Goal: Information Seeking & Learning: Compare options

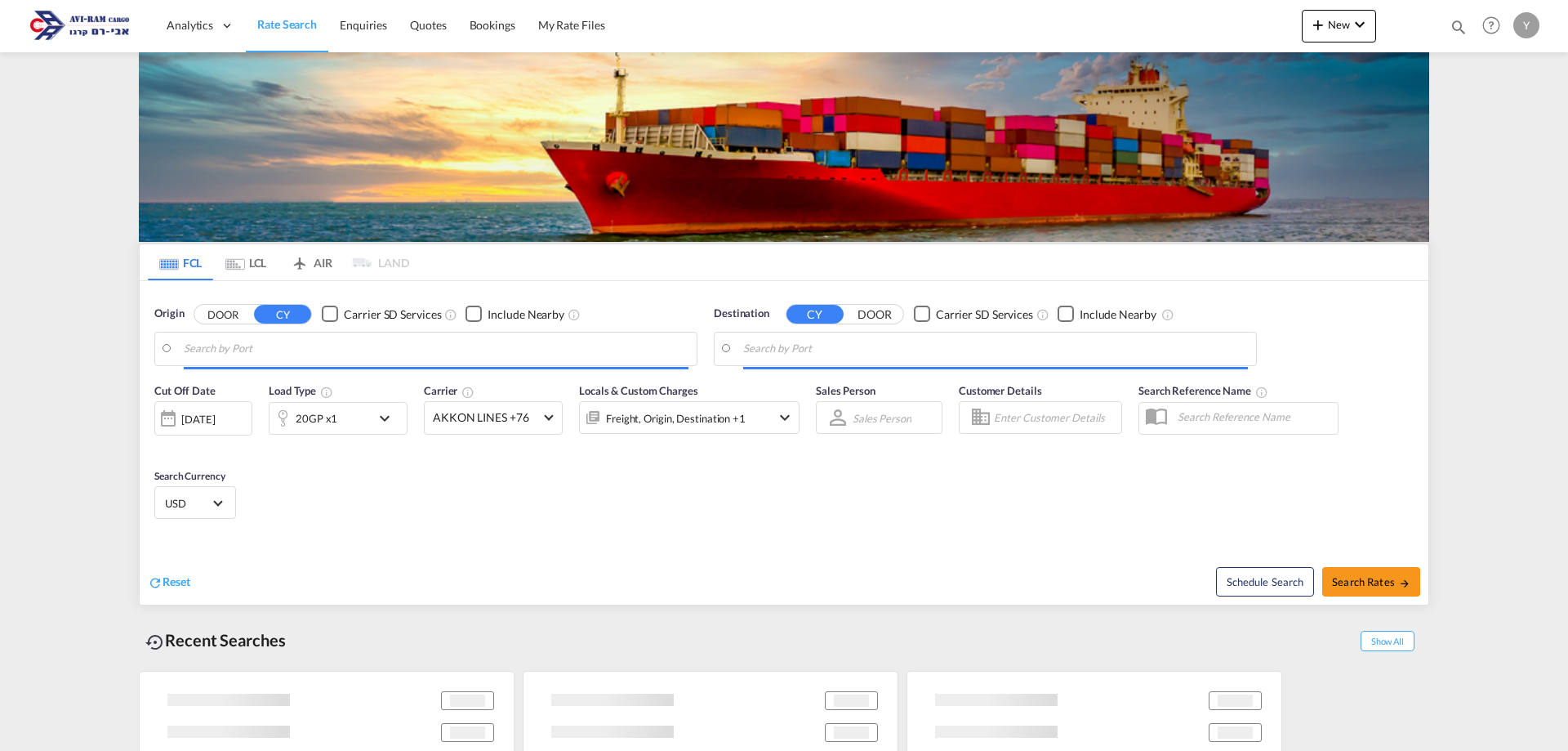
type input "Ningbo, CNNGB"
type input "Ashdod, ILASH"
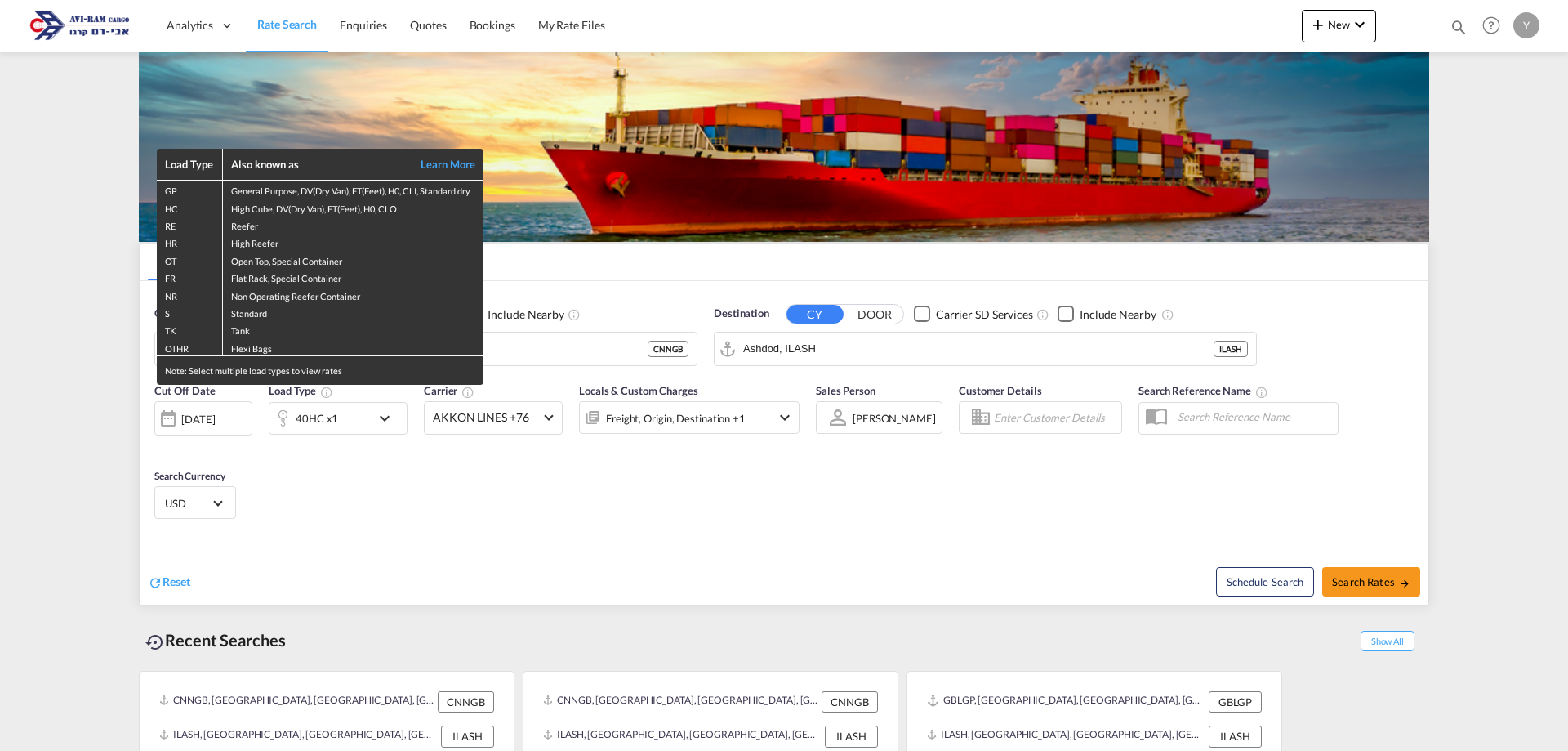
click at [472, 537] on div "Load Type Also known as Learn More GP General Purpose, DV(Dry Van), FT(Feet), H…" at bounding box center [784, 375] width 1568 height 751
click at [568, 511] on div "Load Type Also known as Learn More GP General Purpose, DV(Dry Van), FT(Feet), H…" at bounding box center [784, 375] width 1568 height 751
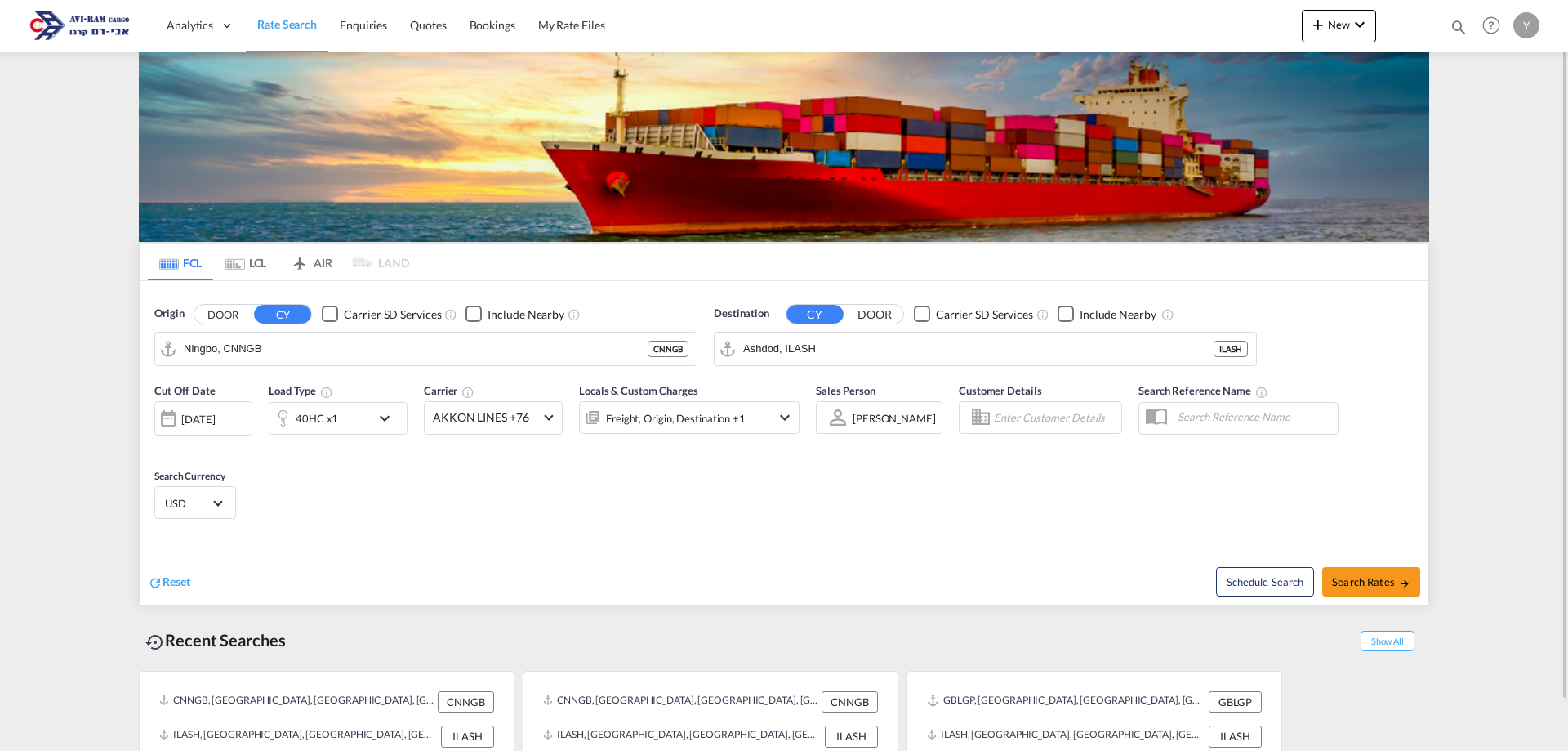
click at [242, 259] on md-icon "Use the left and right arrow keys to navigate between tabs" at bounding box center [235, 264] width 20 height 12
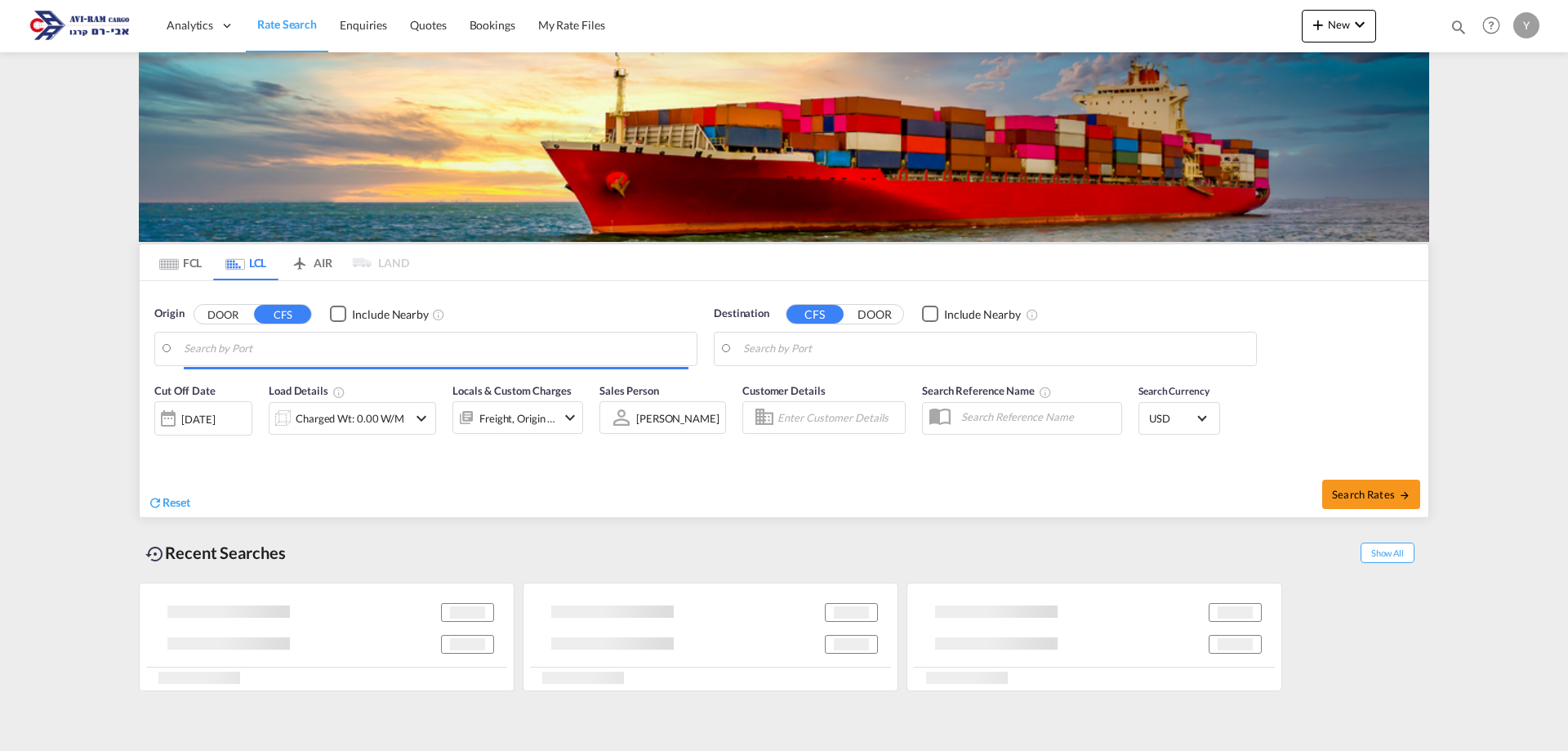
type input "Guangzhou Pt, GD, CNGZG"
type input "Ashdod, ILASH"
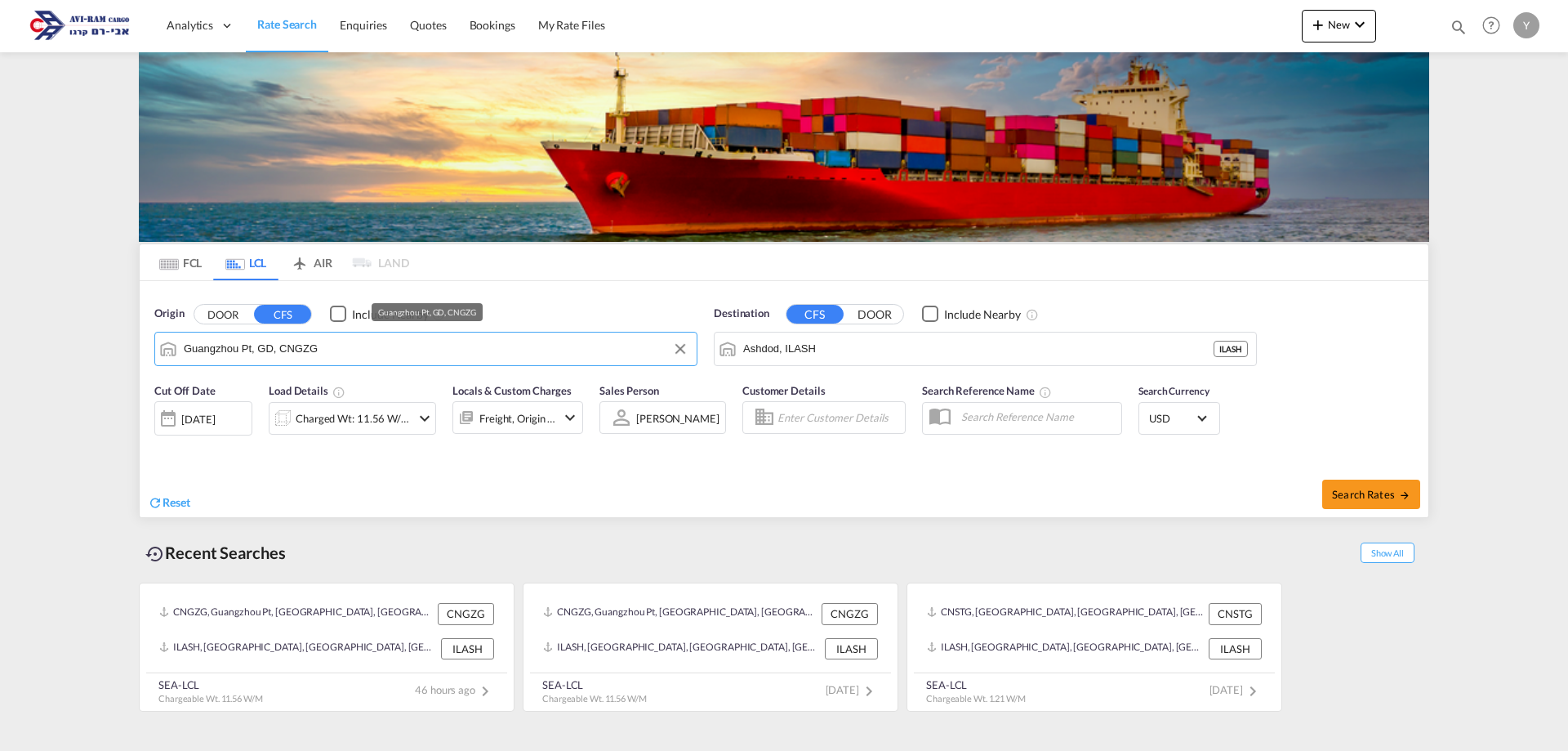
click at [318, 351] on input "Guangzhou Pt, GD, CNGZG" at bounding box center [437, 349] width 505 height 25
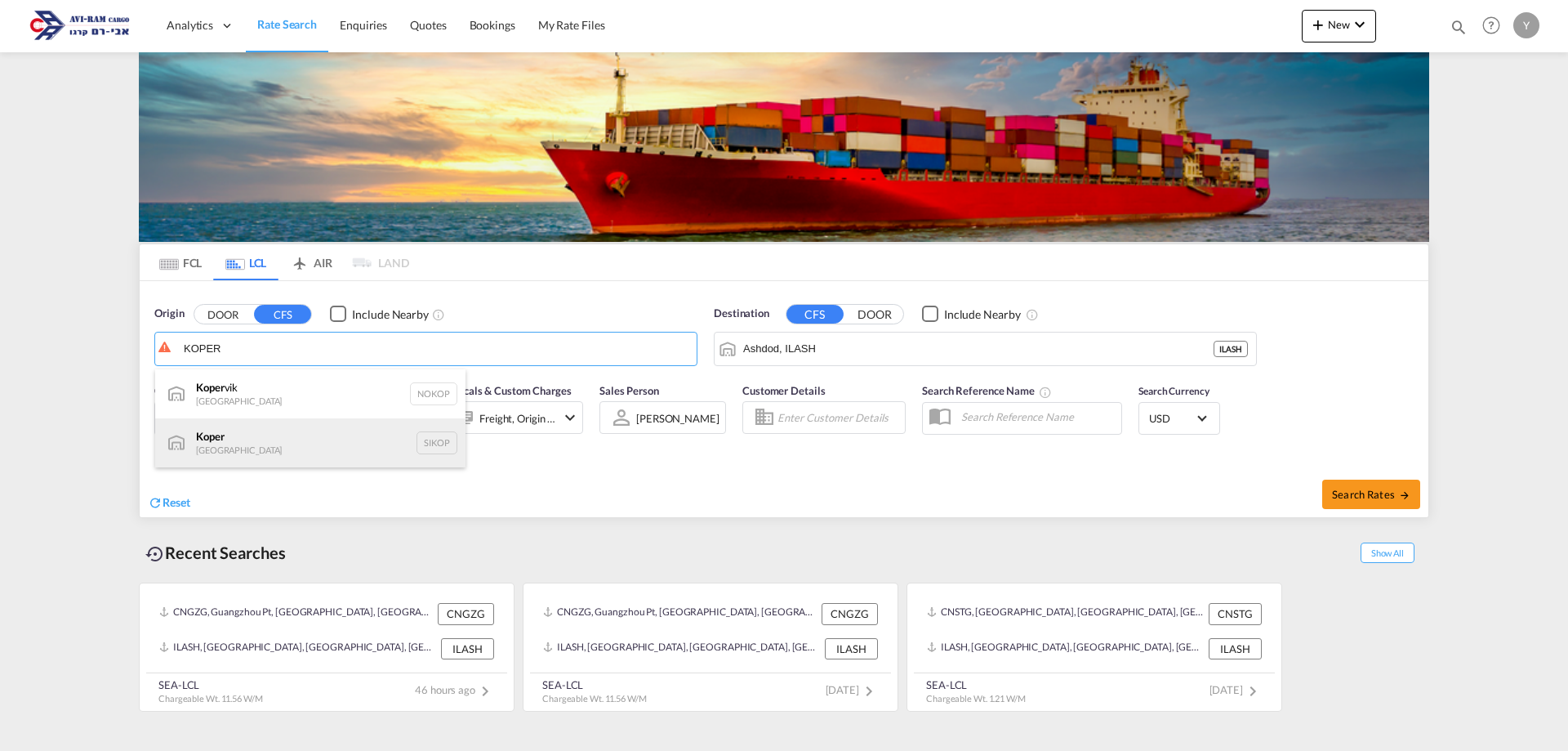
click at [300, 438] on div "Koper Slovenia SIKOP" at bounding box center [310, 442] width 311 height 49
type input "Koper, SIKOP"
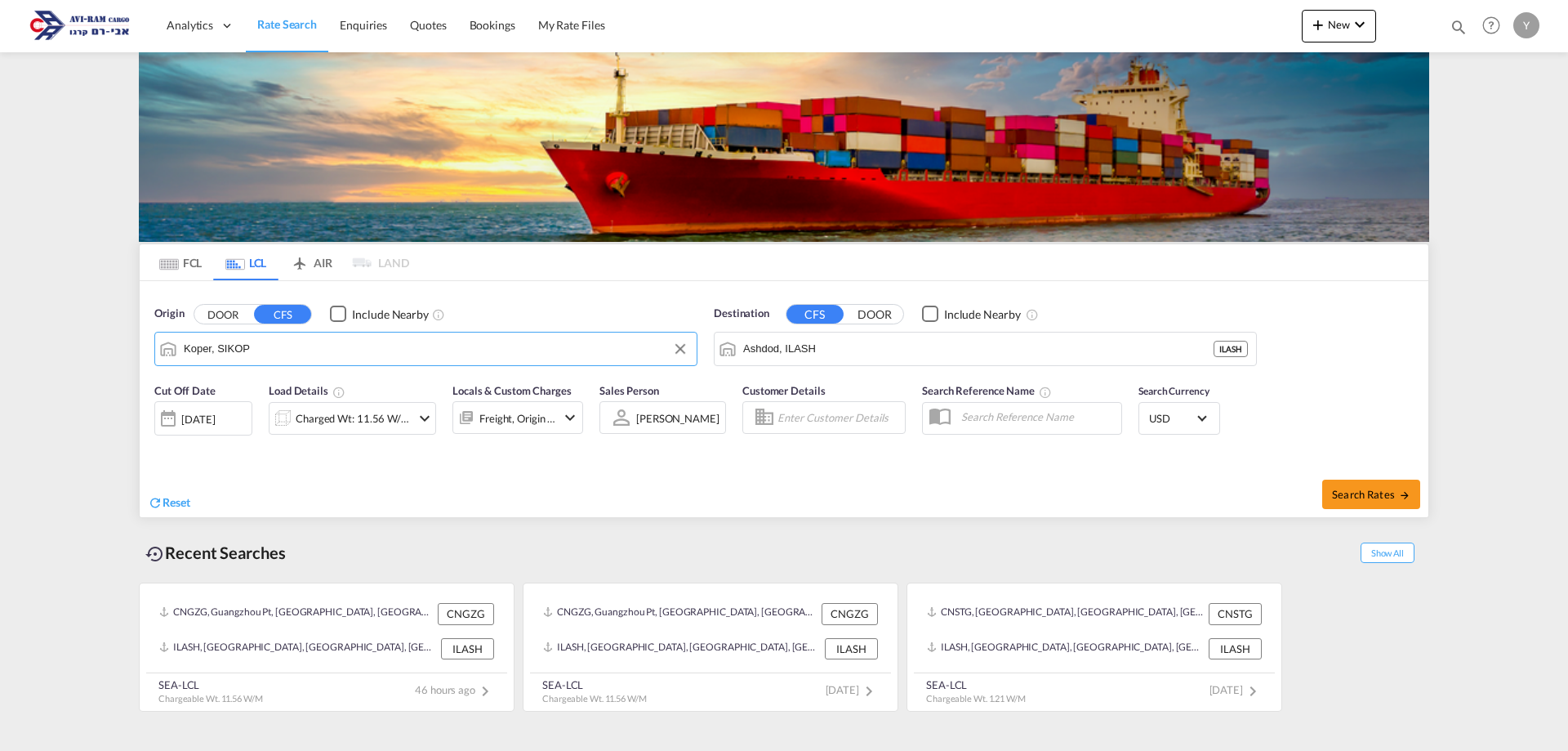
click at [415, 426] on md-icon "icon-chevron-down" at bounding box center [425, 418] width 20 height 20
